Goal: Book appointment/travel/reservation

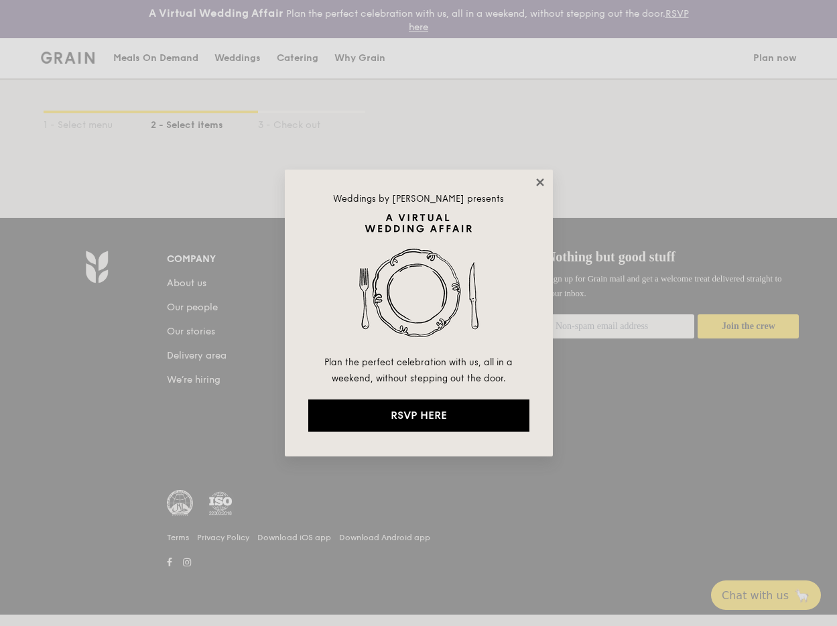
click at [542, 184] on icon at bounding box center [539, 181] width 7 height 7
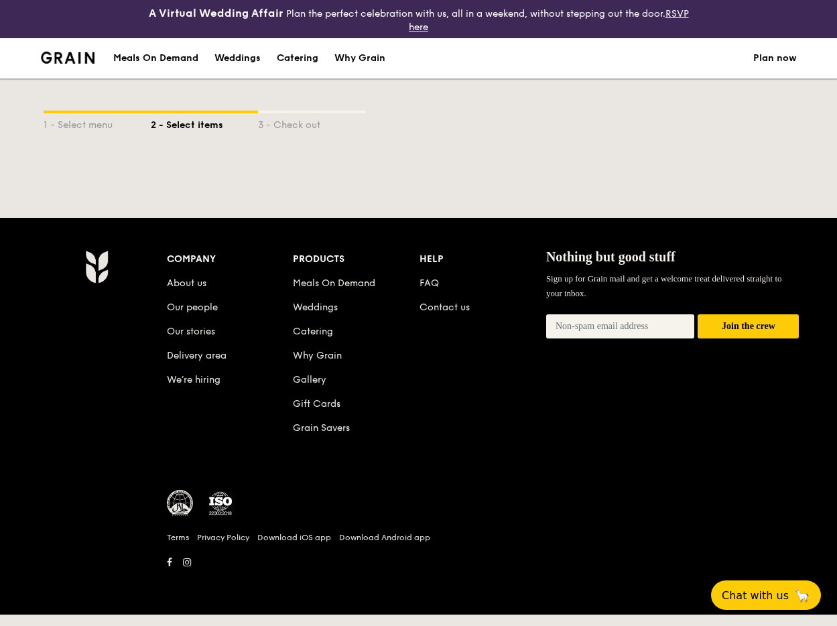
click at [175, 129] on div "2 - Select items" at bounding box center [204, 122] width 107 height 19
click at [49, 53] on img at bounding box center [68, 58] width 54 height 12
click at [88, 56] on img at bounding box center [68, 58] width 54 height 12
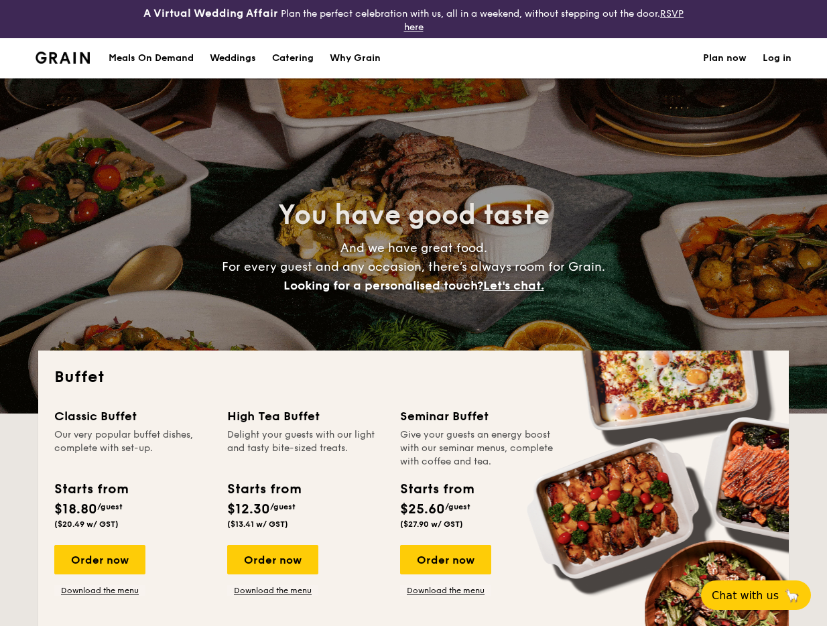
select select
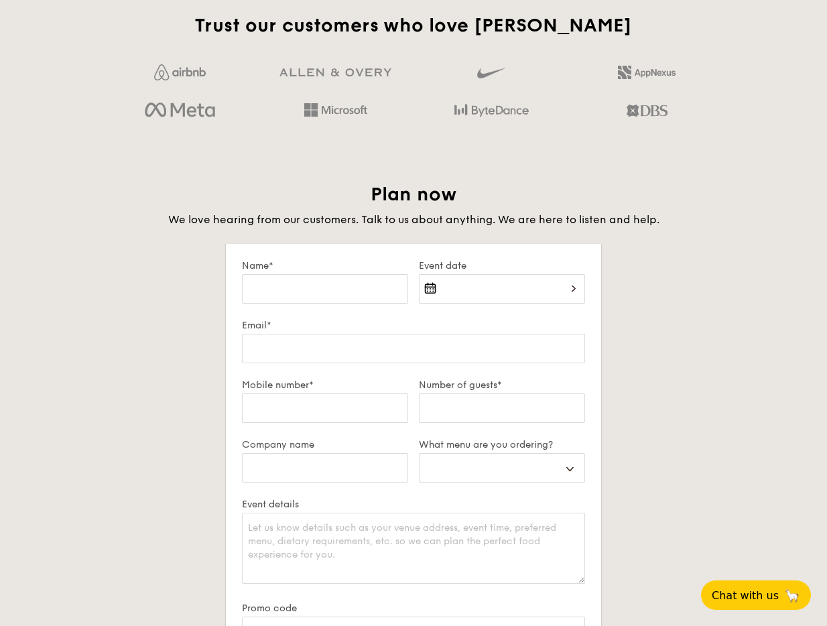
scroll to position [2077, 0]
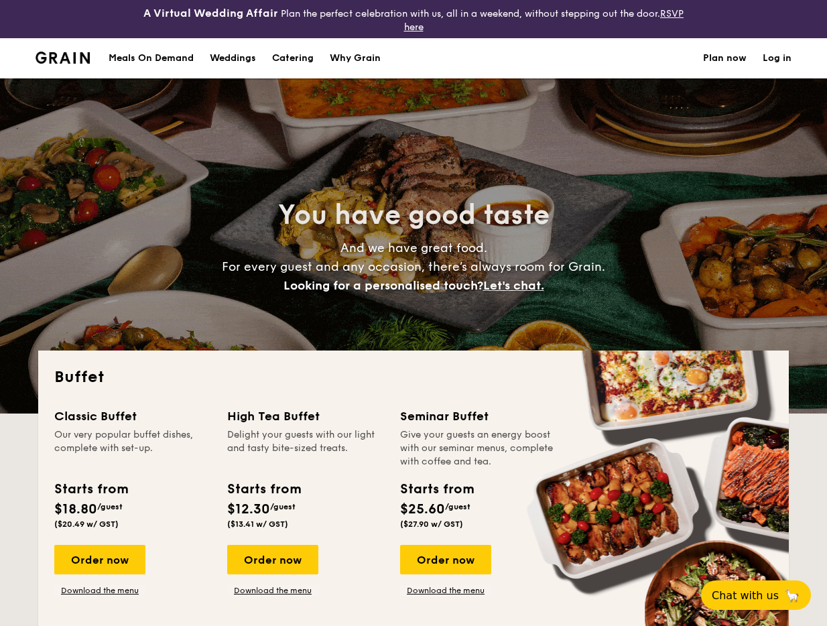
select select
click at [306, 58] on h1 "Catering" at bounding box center [293, 58] width 42 height 40
